Goal: Task Accomplishment & Management: Manage account settings

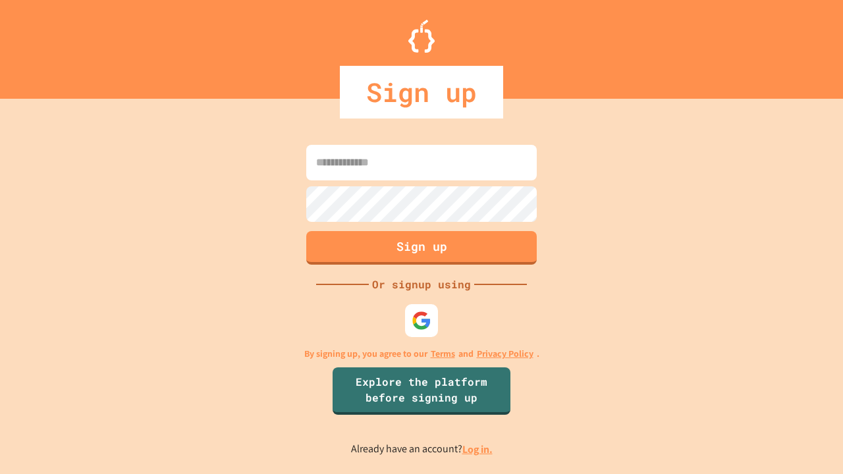
click at [478, 449] on link "Log in." at bounding box center [477, 450] width 30 height 14
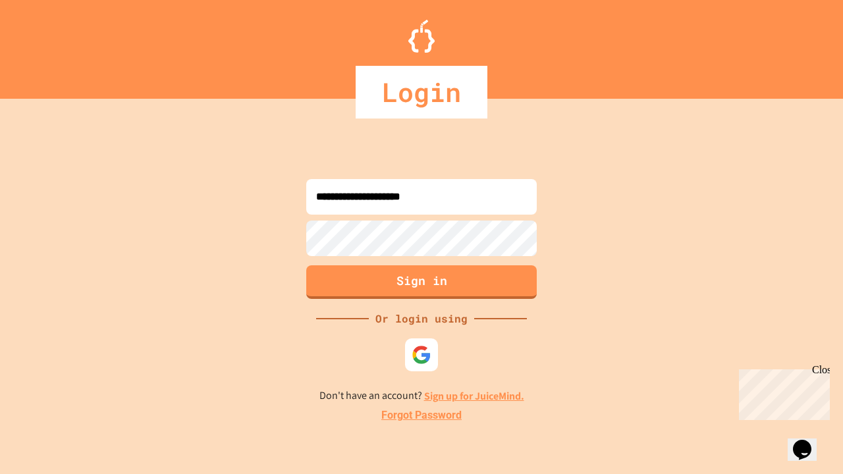
type input "**********"
